Goal: Task Accomplishment & Management: Manage account settings

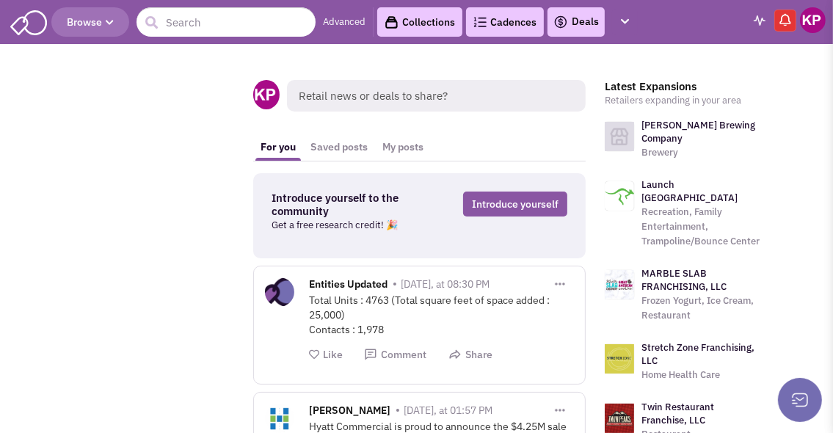
click at [577, 25] on link "Deals" at bounding box center [576, 22] width 46 height 18
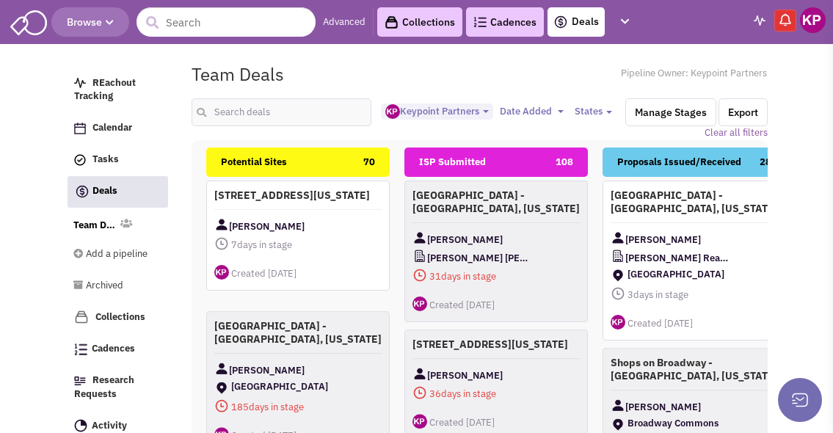
select select "1896"
select select
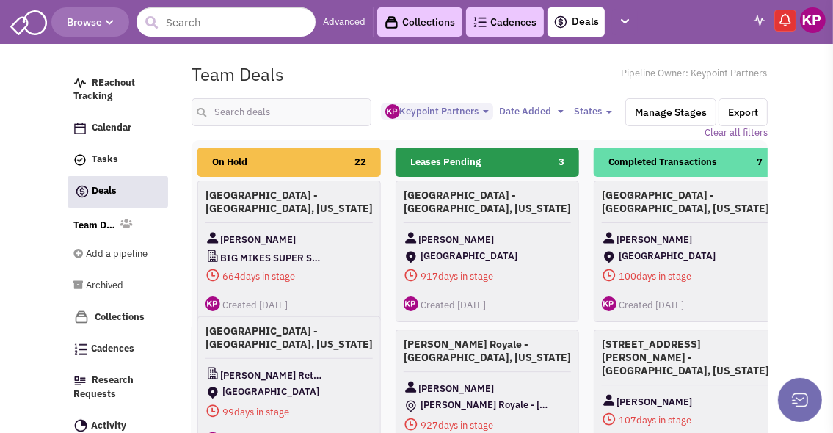
drag, startPoint x: 578, startPoint y: 170, endPoint x: 188, endPoint y: 207, distance: 392.2
click at [188, 207] on div "Potential Sites 70 [STREET_ADDRESS][US_STATE] [PERSON_NAME] 7 days in stage $ 0" at bounding box center [479, 404] width 595 height 528
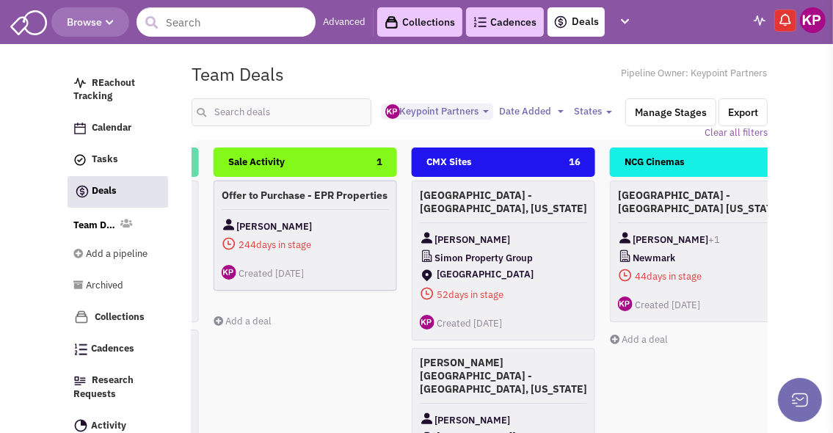
scroll to position [0, 1393]
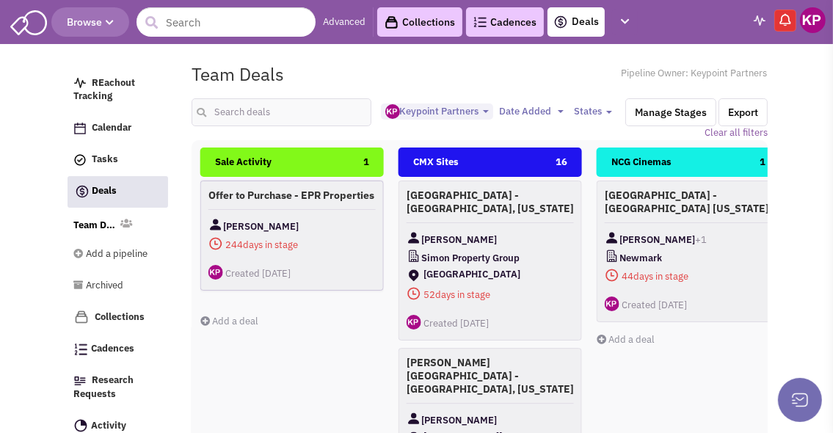
drag, startPoint x: 593, startPoint y: 164, endPoint x: 297, endPoint y: 187, distance: 296.7
click at [297, 187] on div "Potential Sites 70 [STREET_ADDRESS][US_STATE] [PERSON_NAME] 7 days in stage $ 0" at bounding box center [193, 405] width 2774 height 514
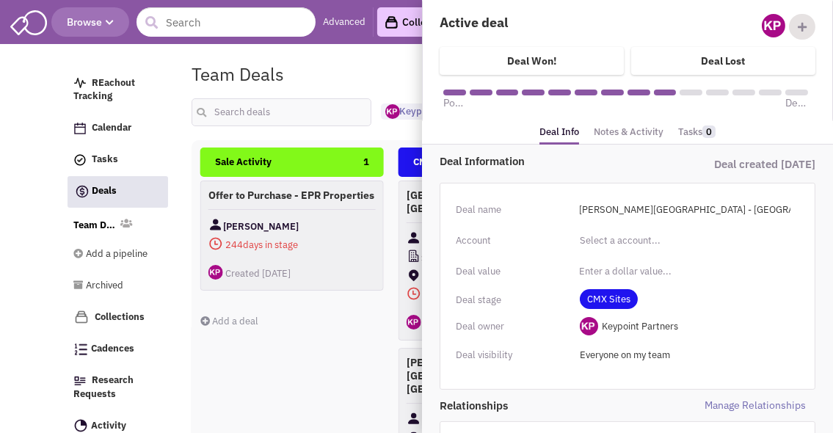
click at [619, 129] on link "Notes & Activity" at bounding box center [629, 132] width 70 height 21
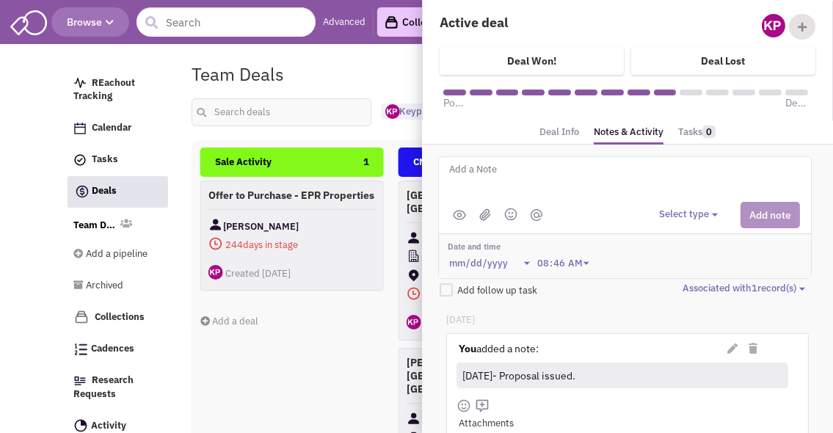
click at [396, 134] on fieldset "Team Deals Pipeline Owner: Keypoint Partners <img src='[URL][DOMAIN_NAME][DATE]…" at bounding box center [480, 98] width 576 height 83
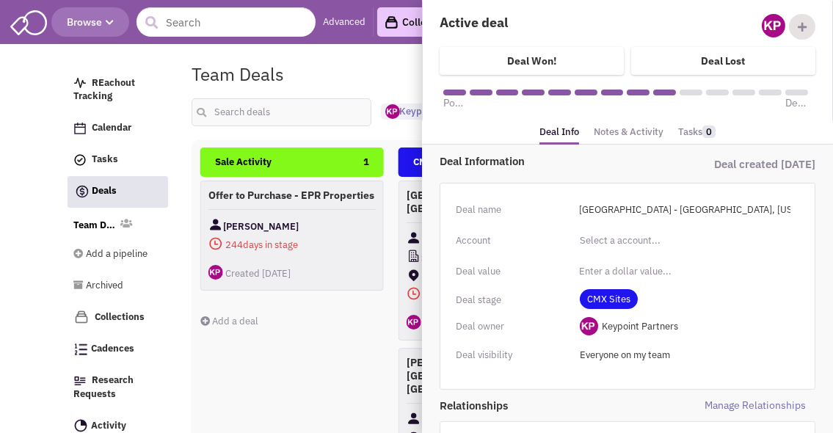
click at [625, 134] on link "Notes & Activity" at bounding box center [629, 132] width 70 height 21
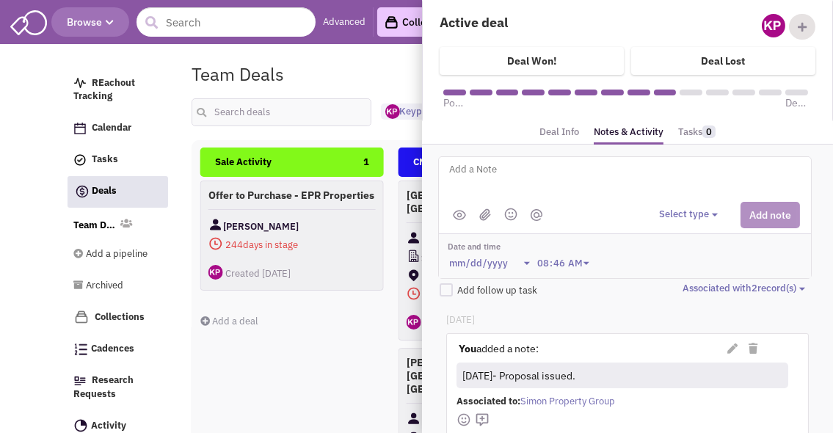
scroll to position [73, 0]
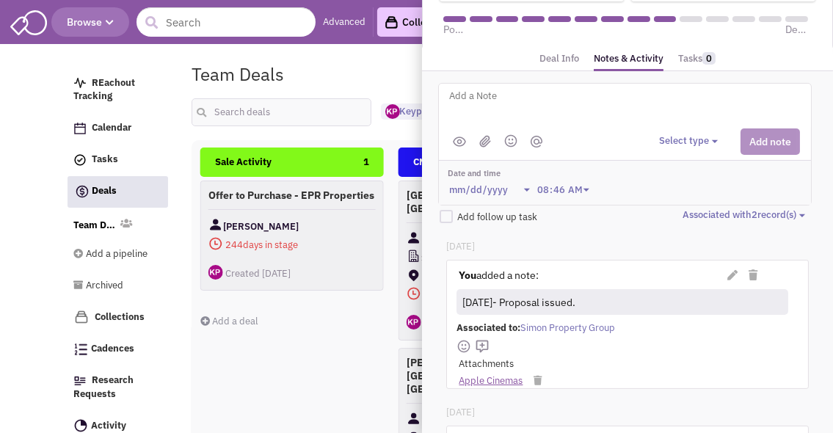
click at [495, 378] on link "Apple Cinemas" at bounding box center [491, 381] width 64 height 14
click at [385, 144] on div "Potential Sites 70 [STREET_ADDRESS][US_STATE] [PERSON_NAME] 7 days in stage $ 0…" at bounding box center [480, 404] width 576 height 528
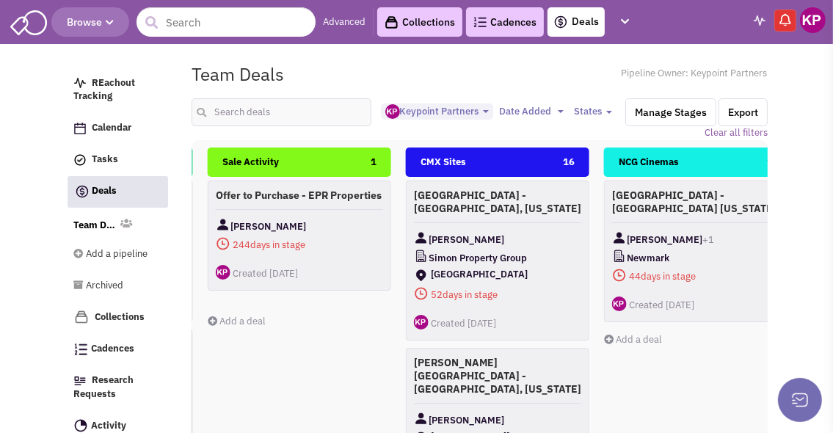
click at [816, 18] on img at bounding box center [813, 20] width 26 height 26
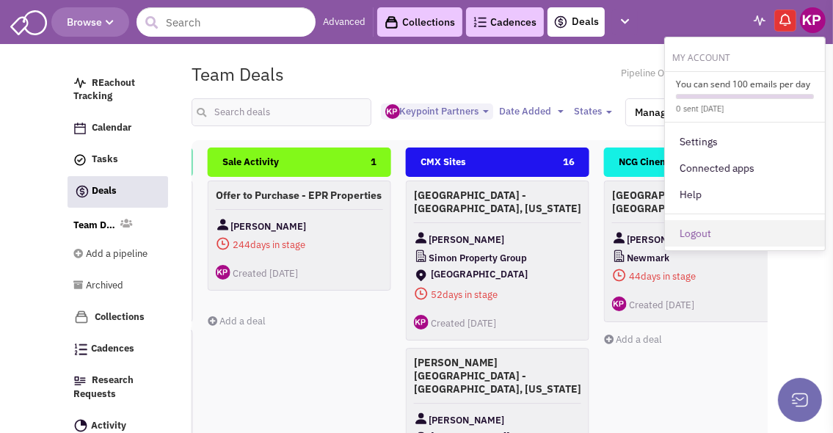
click at [751, 224] on link "Logout" at bounding box center [745, 233] width 160 height 26
